Goal: Check status

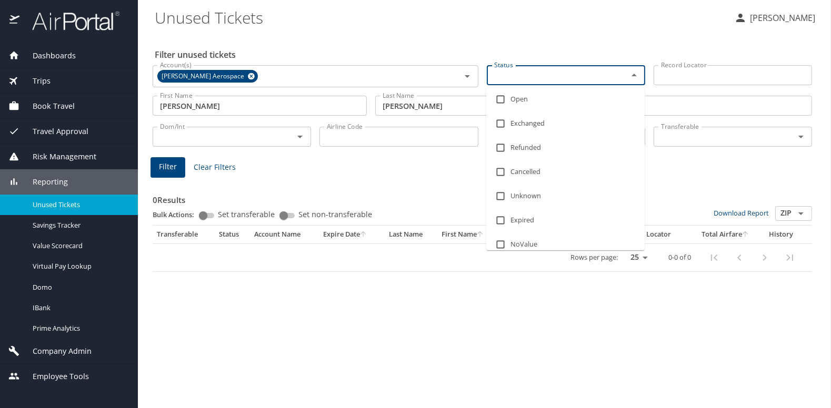
click at [540, 72] on input "Status" at bounding box center [550, 75] width 121 height 14
click at [502, 102] on input "checkbox" at bounding box center [501, 99] width 20 height 20
checkbox input "true"
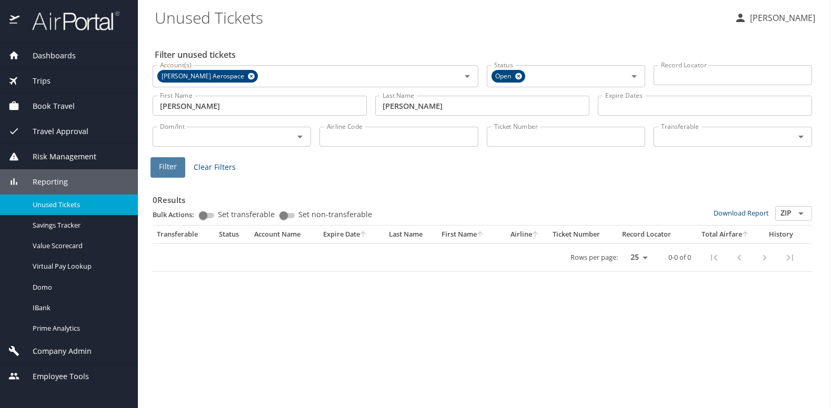
click at [172, 172] on span "Filter" at bounding box center [168, 167] width 18 height 13
paste input "0068998509559"
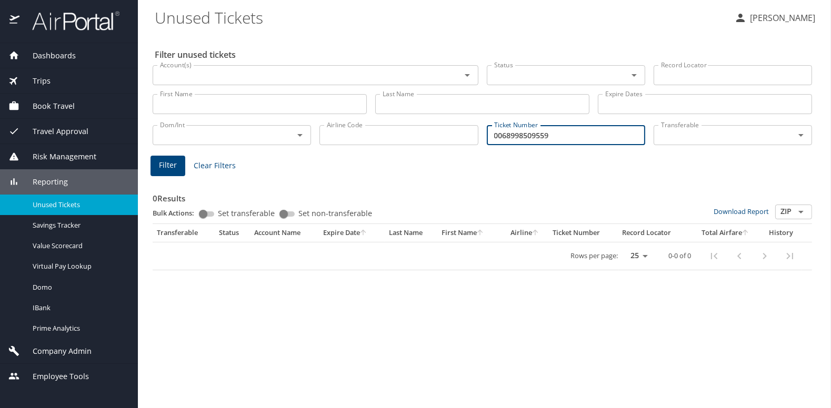
type input "0068998509559"
click at [176, 164] on span "Filter" at bounding box center [168, 165] width 18 height 13
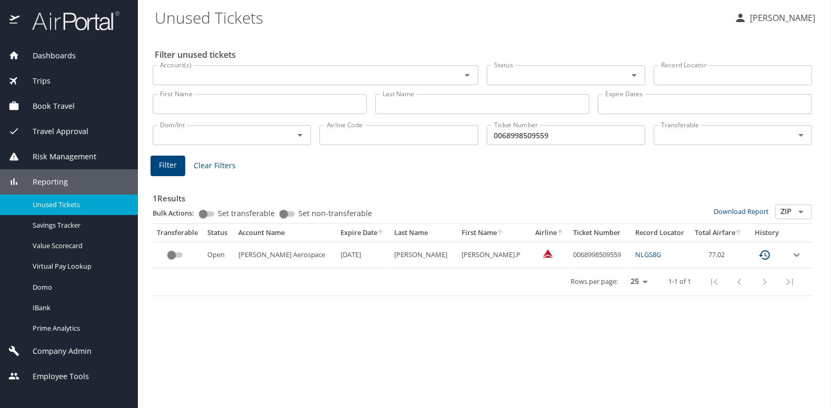
click at [759, 255] on icon "custom pagination table" at bounding box center [765, 255] width 13 height 13
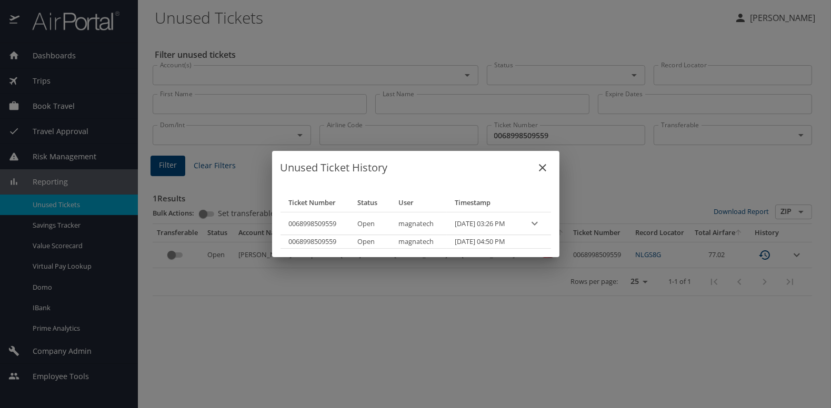
click at [792, 254] on div "Unused Ticket History Ticket Number Status User Timestamp 0068998509559 Open ma…" at bounding box center [415, 204] width 831 height 408
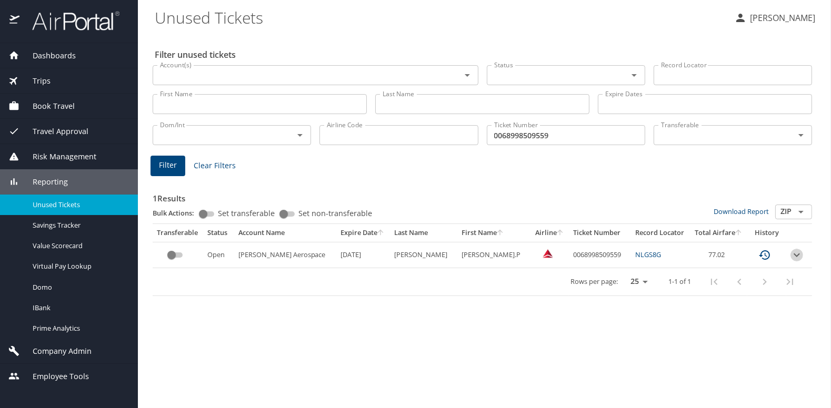
click at [795, 255] on icon "expand row" at bounding box center [797, 255] width 6 height 4
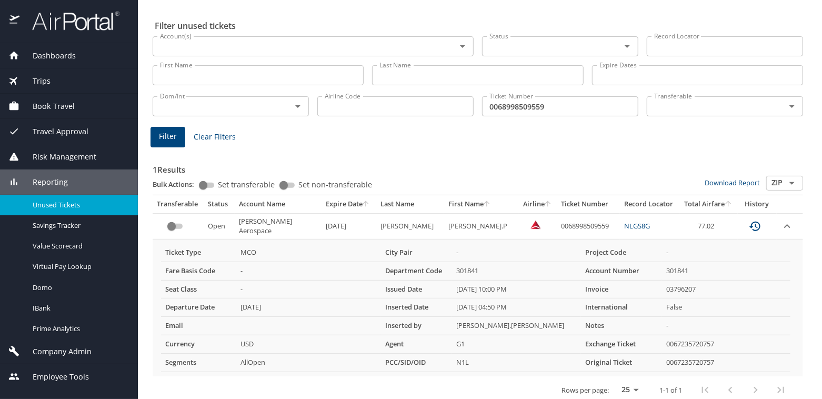
scroll to position [37, 0]
